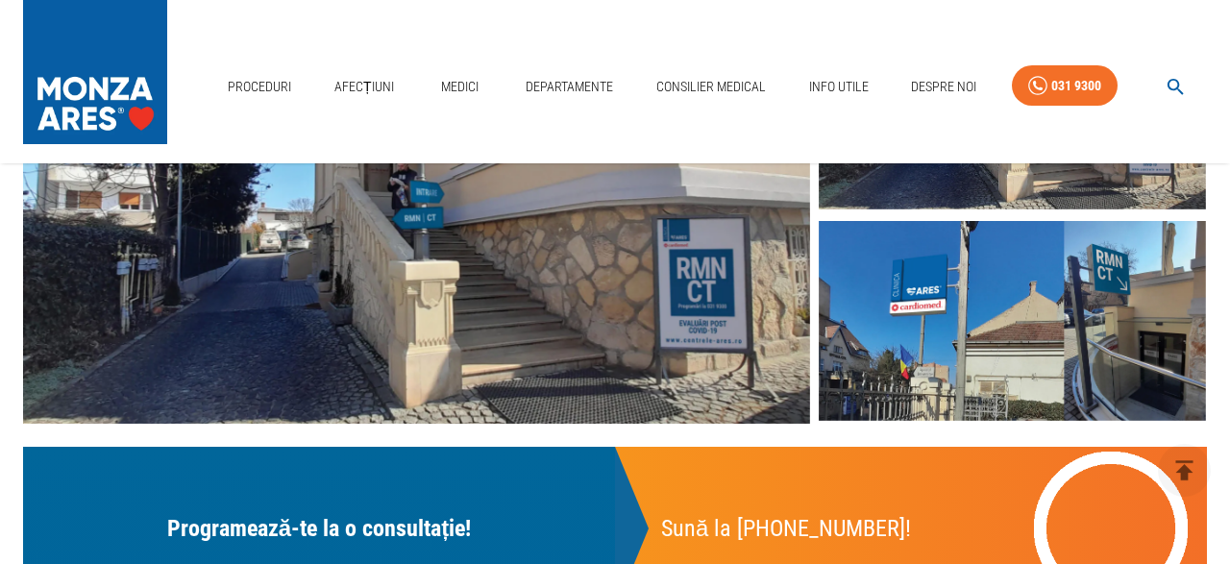
scroll to position [300, 0]
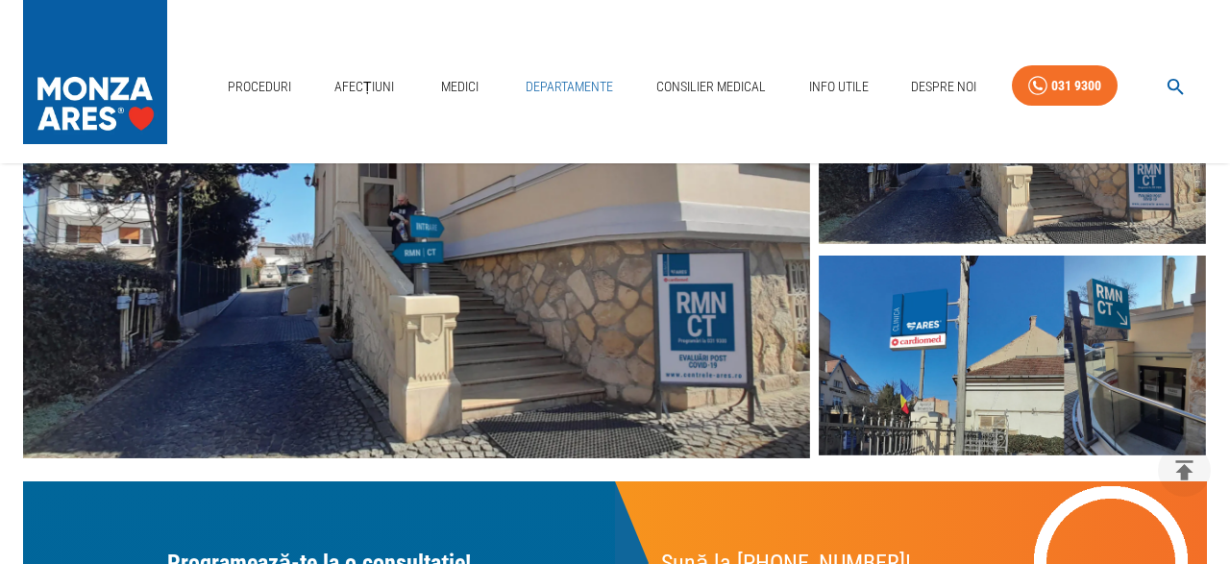
click at [550, 82] on link "Departamente" at bounding box center [569, 86] width 103 height 39
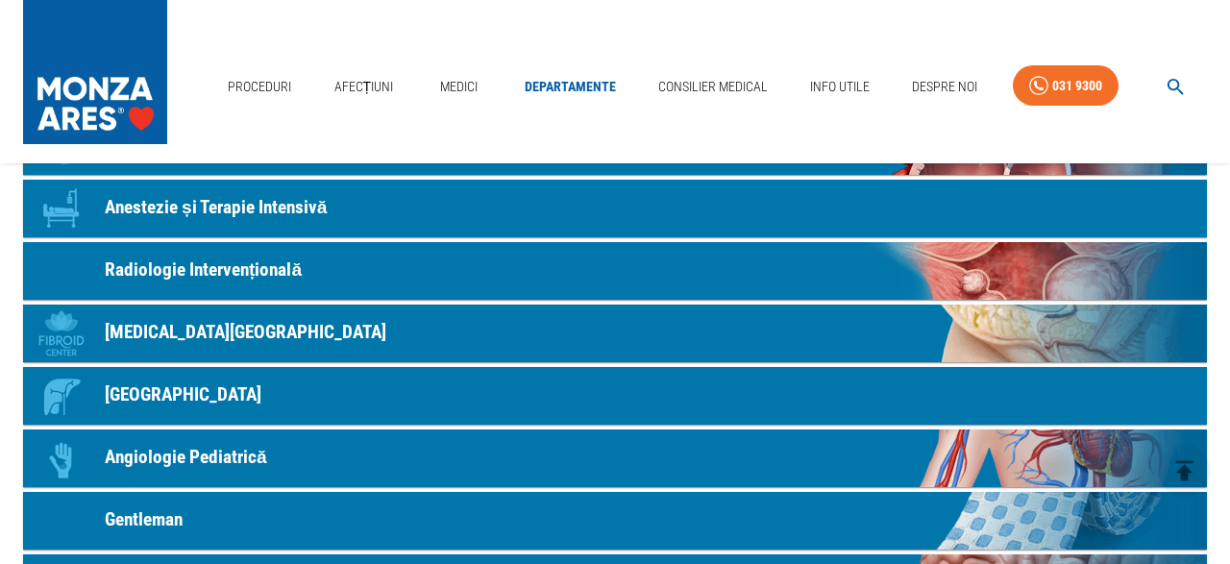
scroll to position [700, 0]
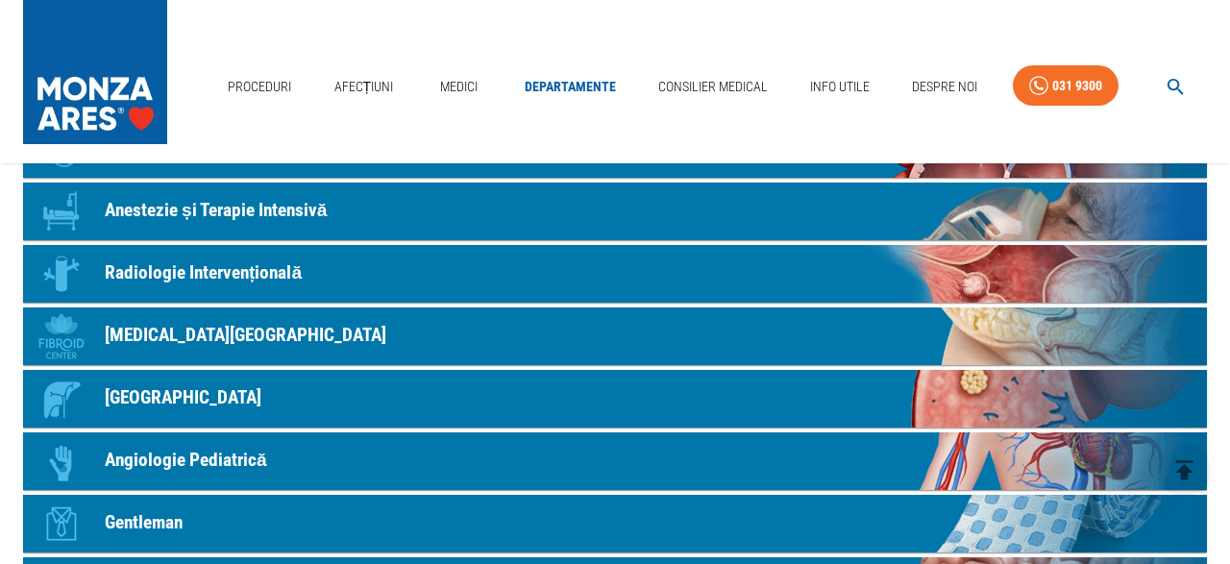
click at [291, 272] on p "Radiologie Intervențională" at bounding box center [203, 273] width 197 height 28
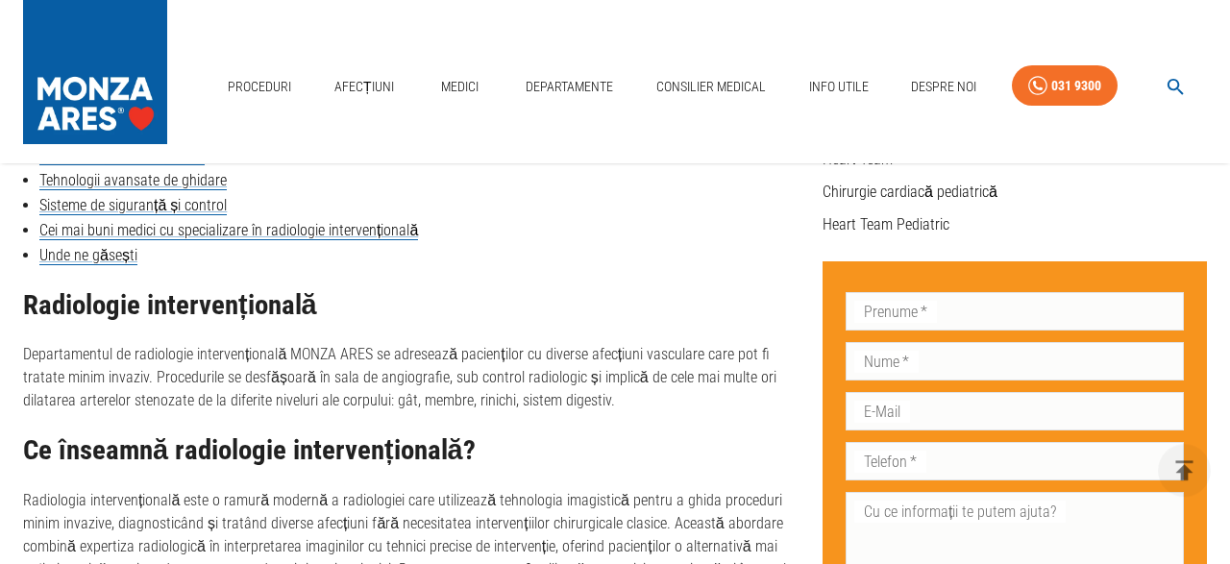
scroll to position [700, 0]
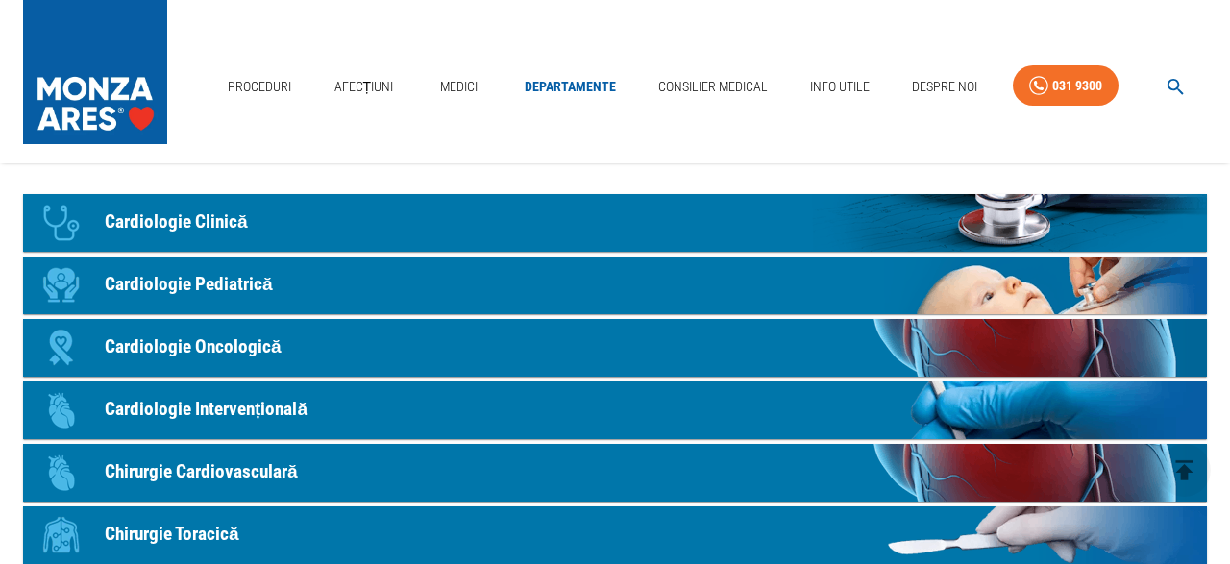
scroll to position [200, 0]
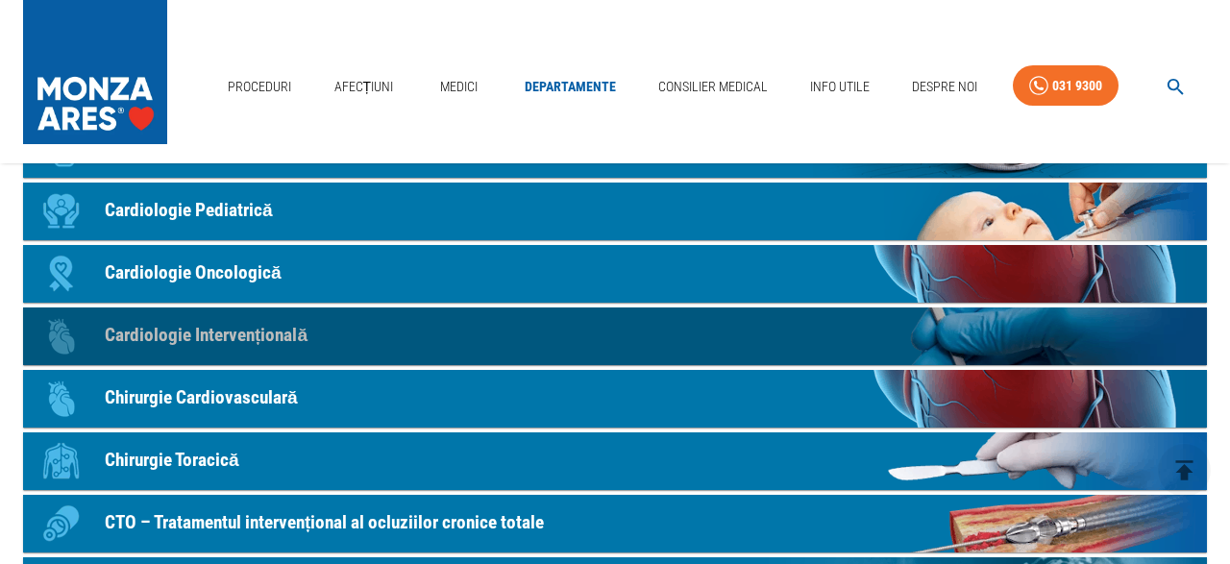
click at [240, 339] on p "Cardiologie Intervențională" at bounding box center [206, 336] width 203 height 28
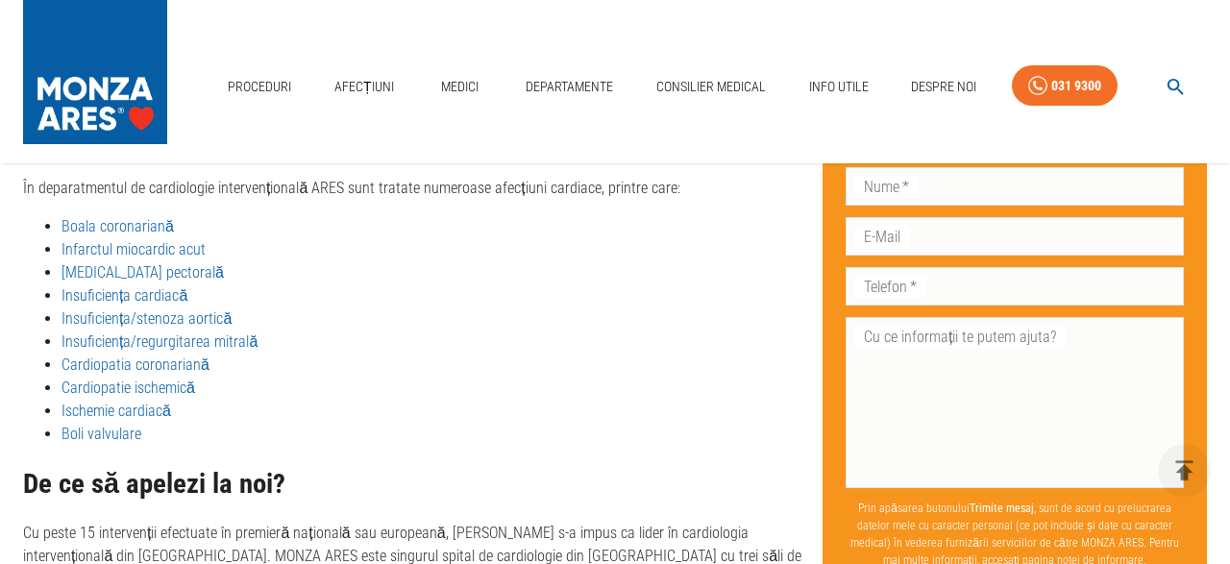
scroll to position [3163, 0]
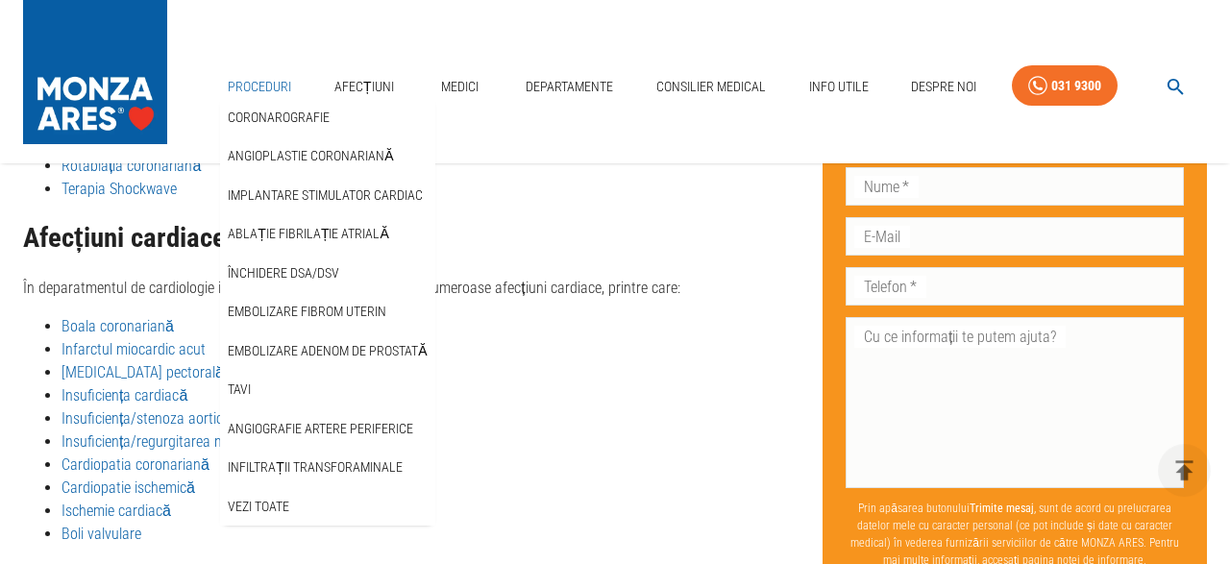
click at [293, 79] on link "Proceduri" at bounding box center [259, 86] width 79 height 39
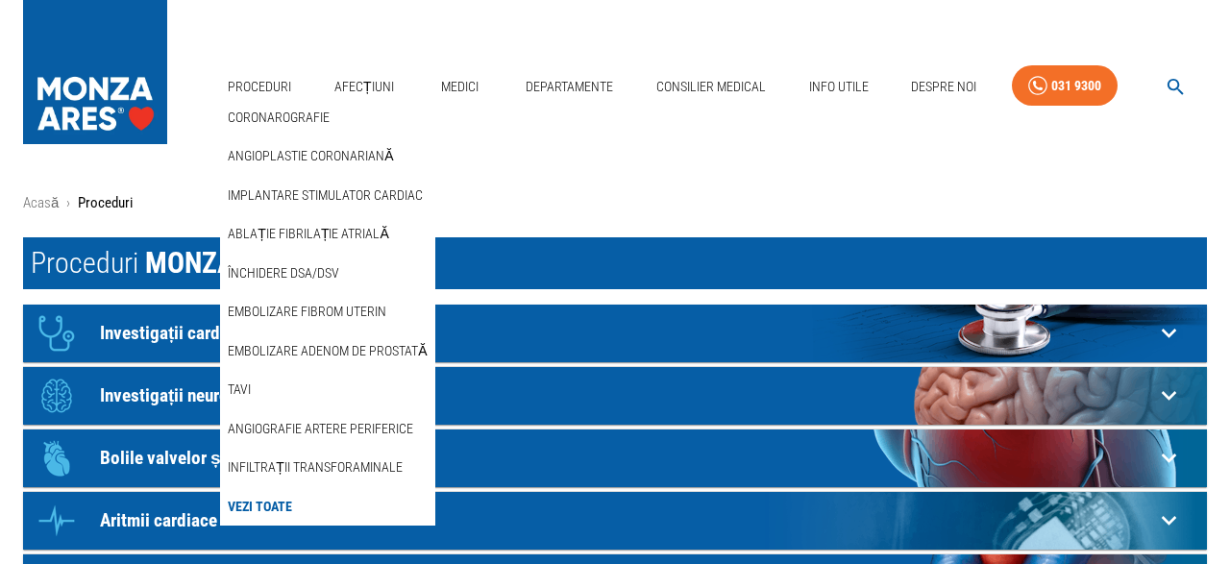
click at [282, 497] on link "Vezi Toate" at bounding box center [260, 507] width 72 height 32
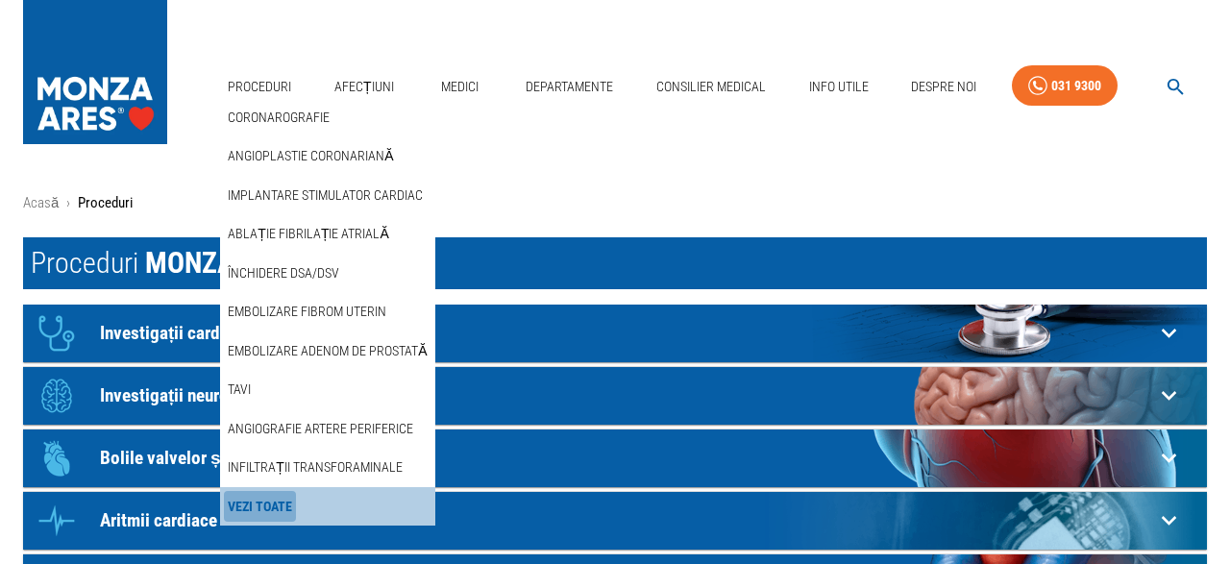
click at [282, 501] on link "Vezi Toate" at bounding box center [260, 507] width 72 height 32
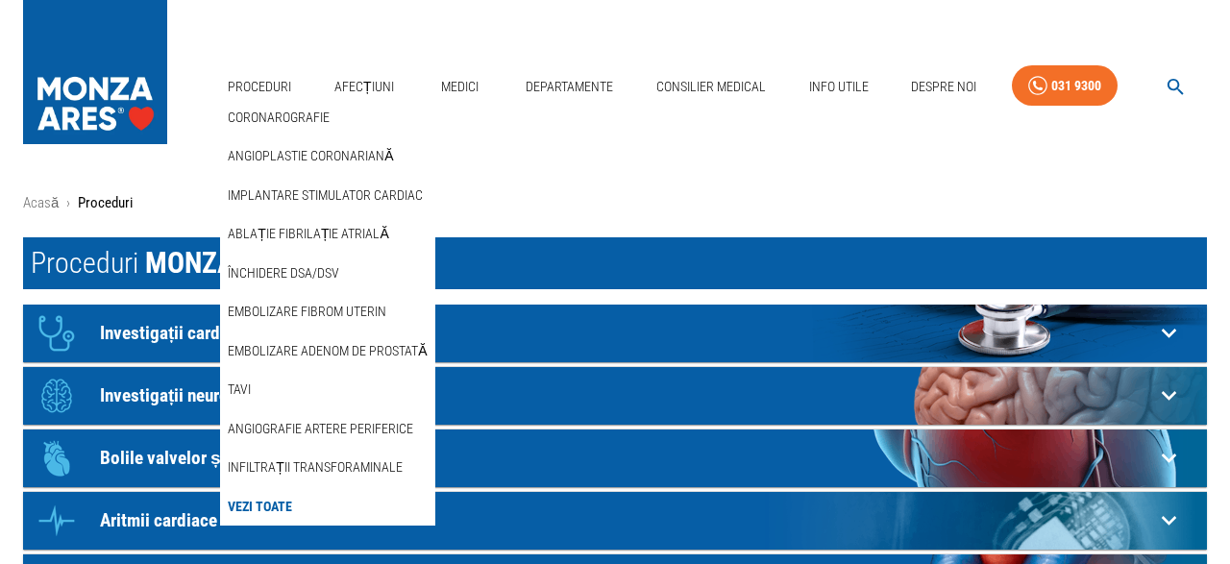
click at [282, 503] on link "Vezi Toate" at bounding box center [260, 507] width 72 height 32
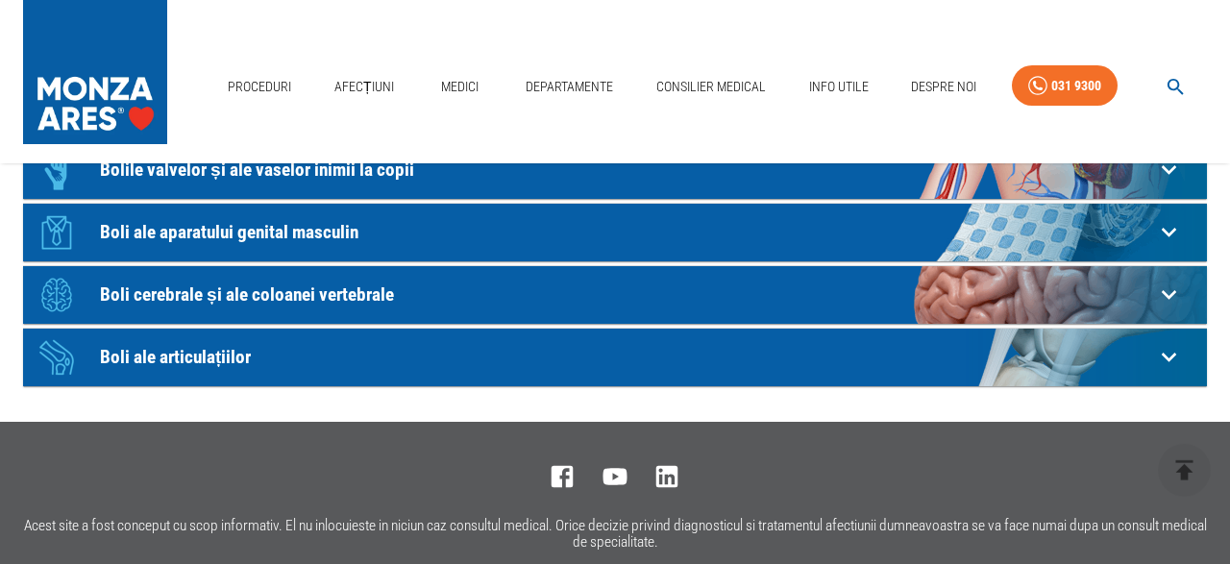
scroll to position [700, 0]
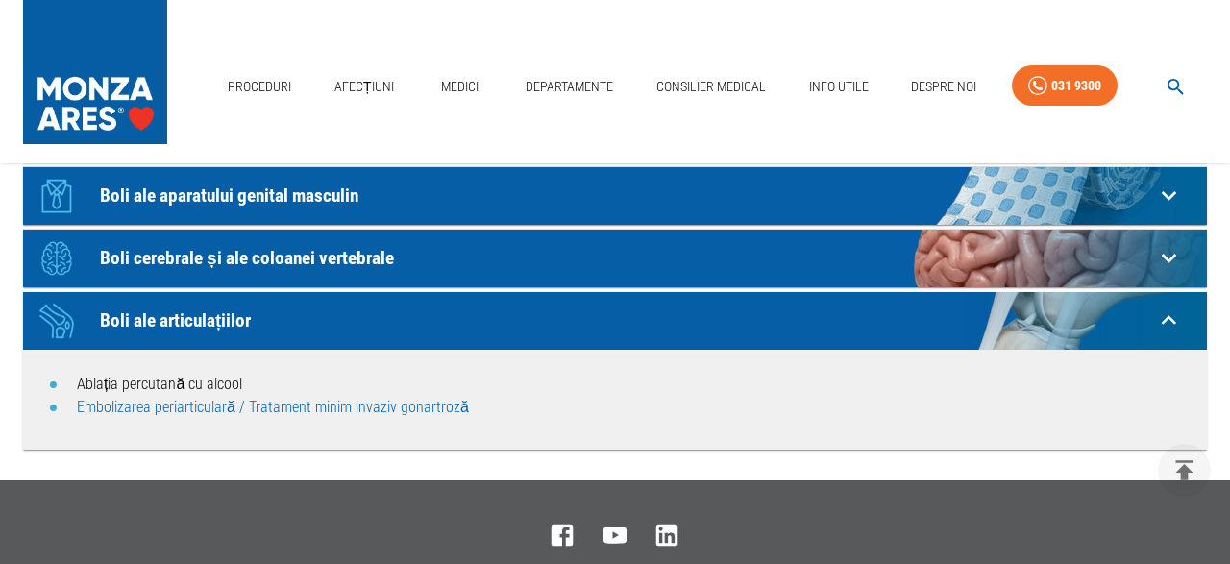
click at [203, 408] on link "Embolizarea periarticulară / Tratament minim invaziv gonartroză" at bounding box center [273, 407] width 392 height 18
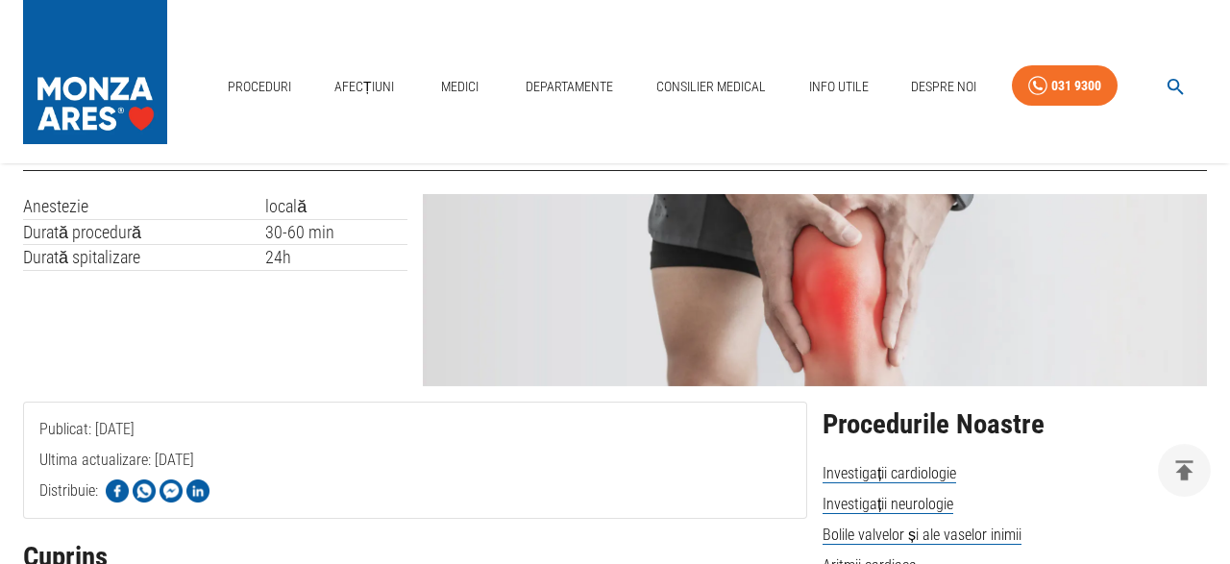
scroll to position [300, 0]
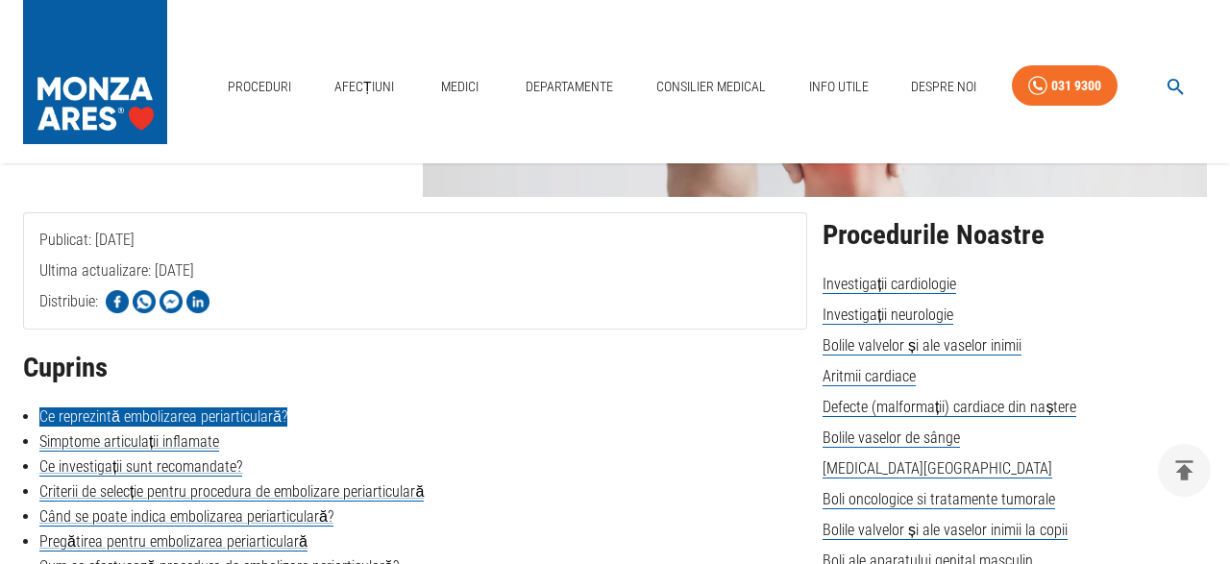
click at [246, 414] on link "Ce reprezintă embolizarea periarticulară?" at bounding box center [163, 416] width 248 height 19
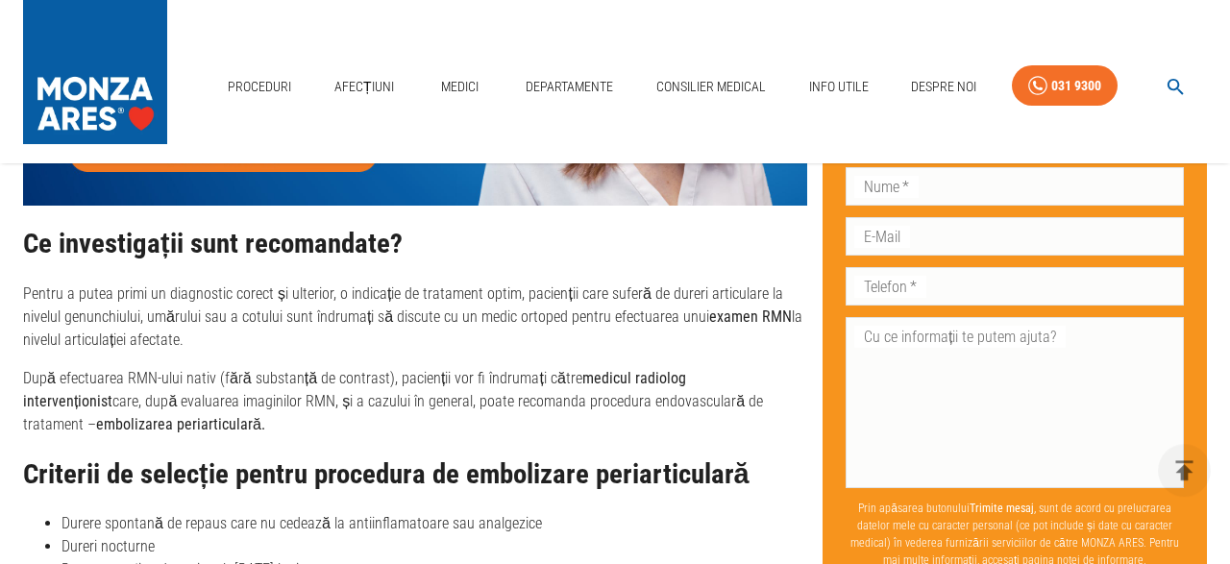
scroll to position [2165, 0]
